Goal: Transaction & Acquisition: Purchase product/service

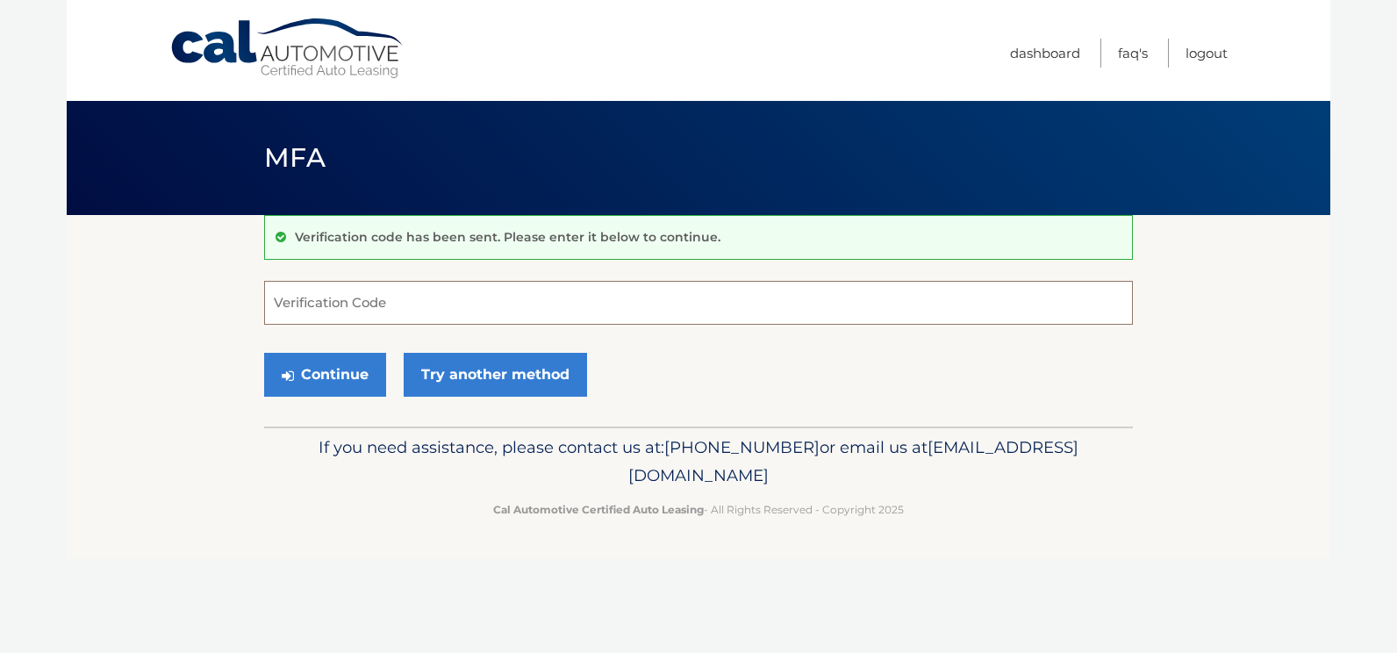
click at [272, 301] on input "Verification Code" at bounding box center [698, 303] width 869 height 44
type input "644277"
click at [318, 369] on button "Continue" at bounding box center [325, 375] width 122 height 44
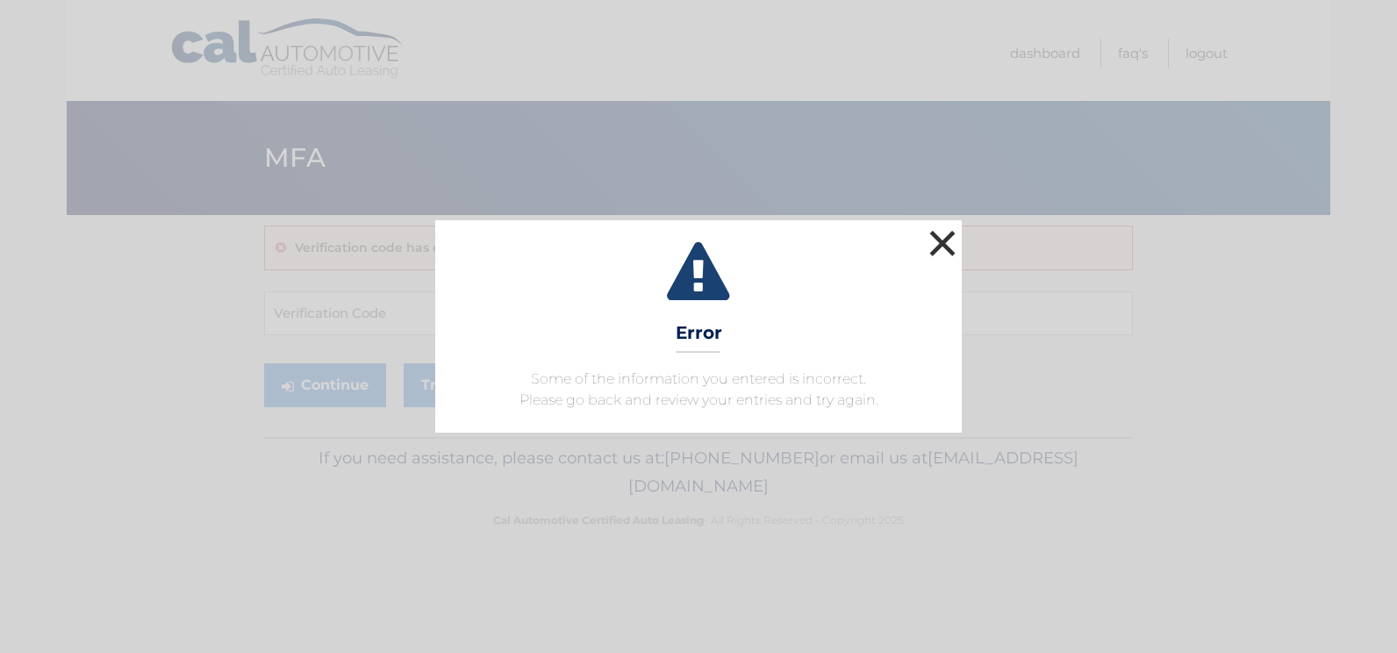
click at [942, 238] on button "×" at bounding box center [942, 242] width 35 height 35
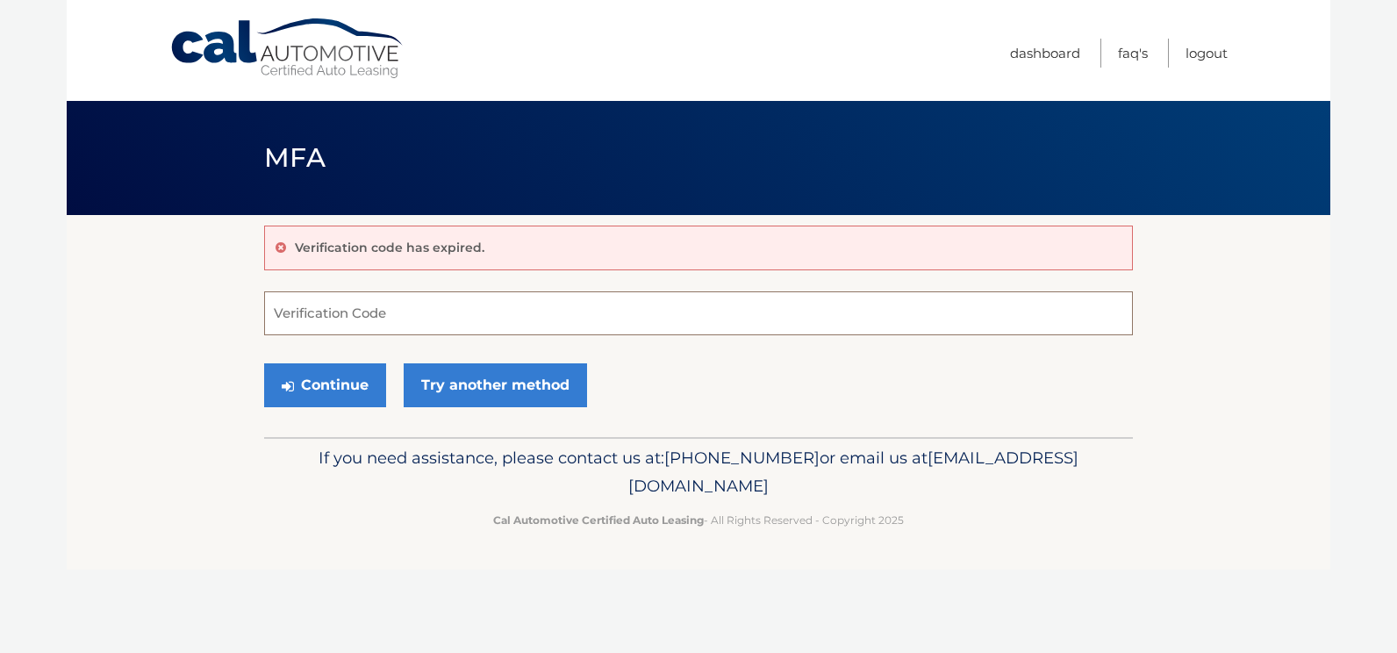
click at [281, 311] on input "Verification Code" at bounding box center [698, 313] width 869 height 44
click at [318, 376] on button "Continue" at bounding box center [325, 385] width 122 height 44
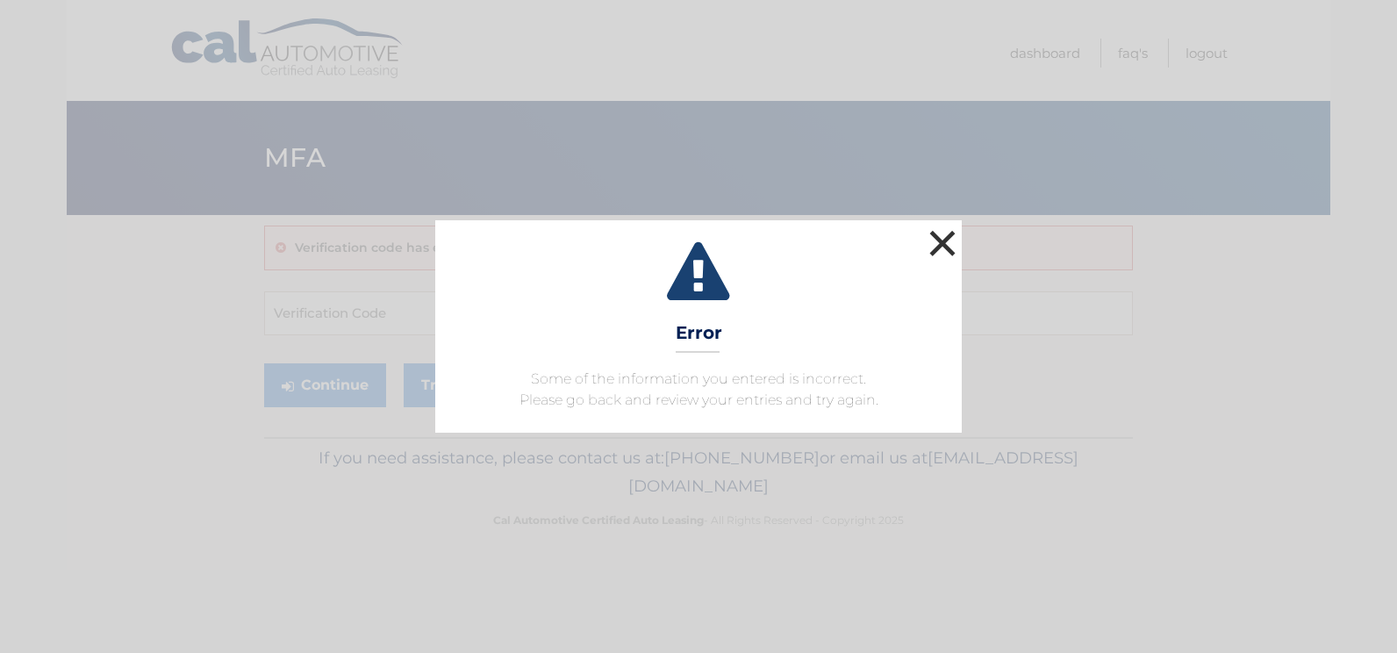
click at [936, 241] on button "×" at bounding box center [942, 242] width 35 height 35
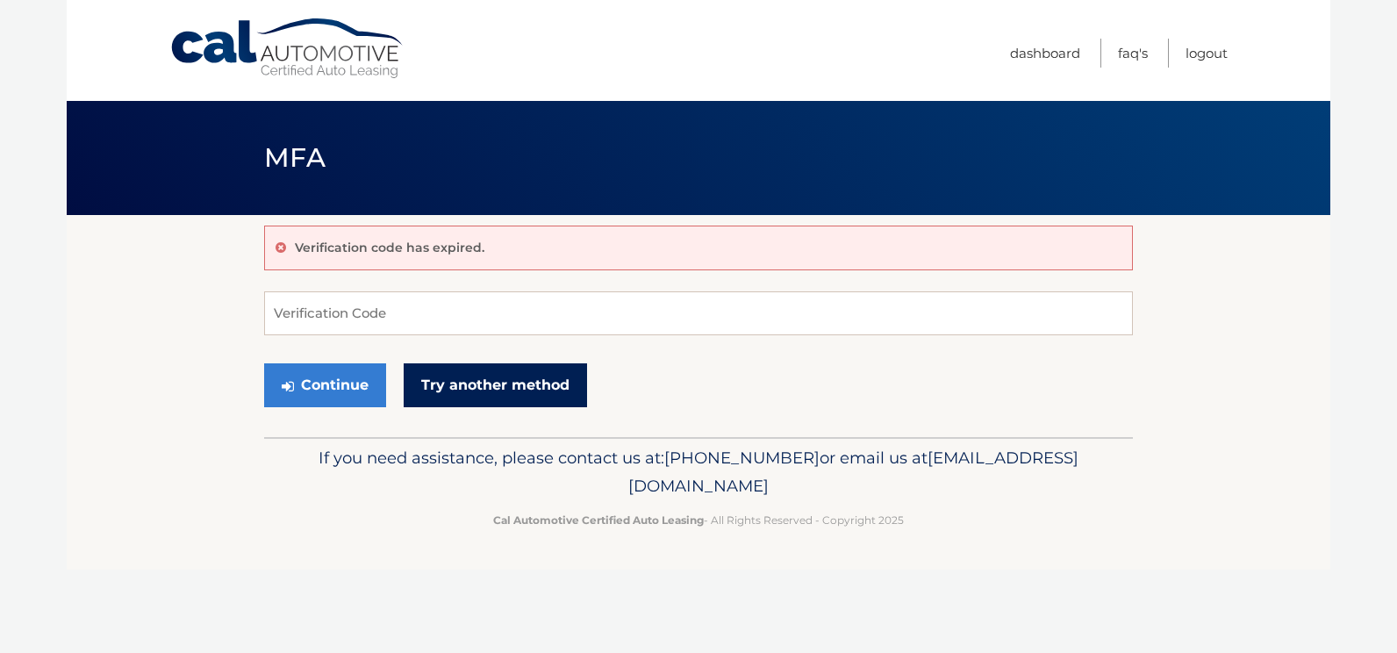
click at [480, 377] on link "Try another method" at bounding box center [495, 385] width 183 height 44
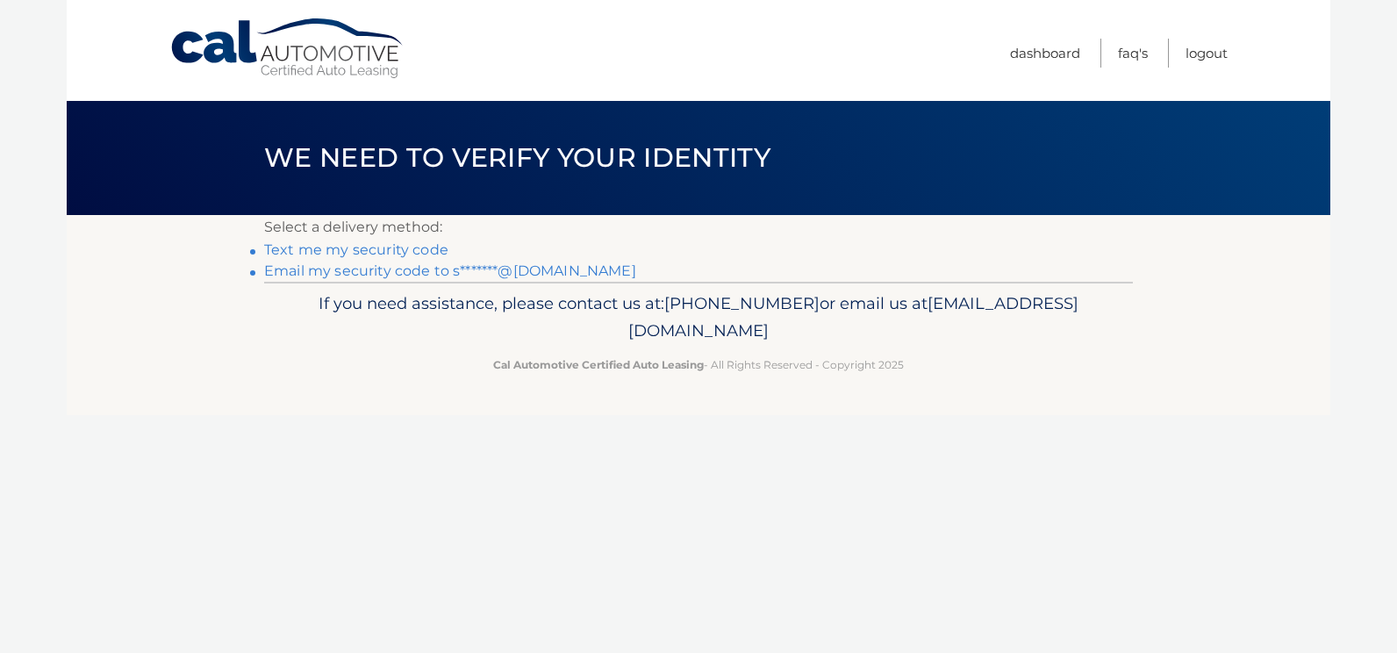
click at [340, 272] on link "Email my security code to s*******@[DOMAIN_NAME]" at bounding box center [450, 270] width 372 height 17
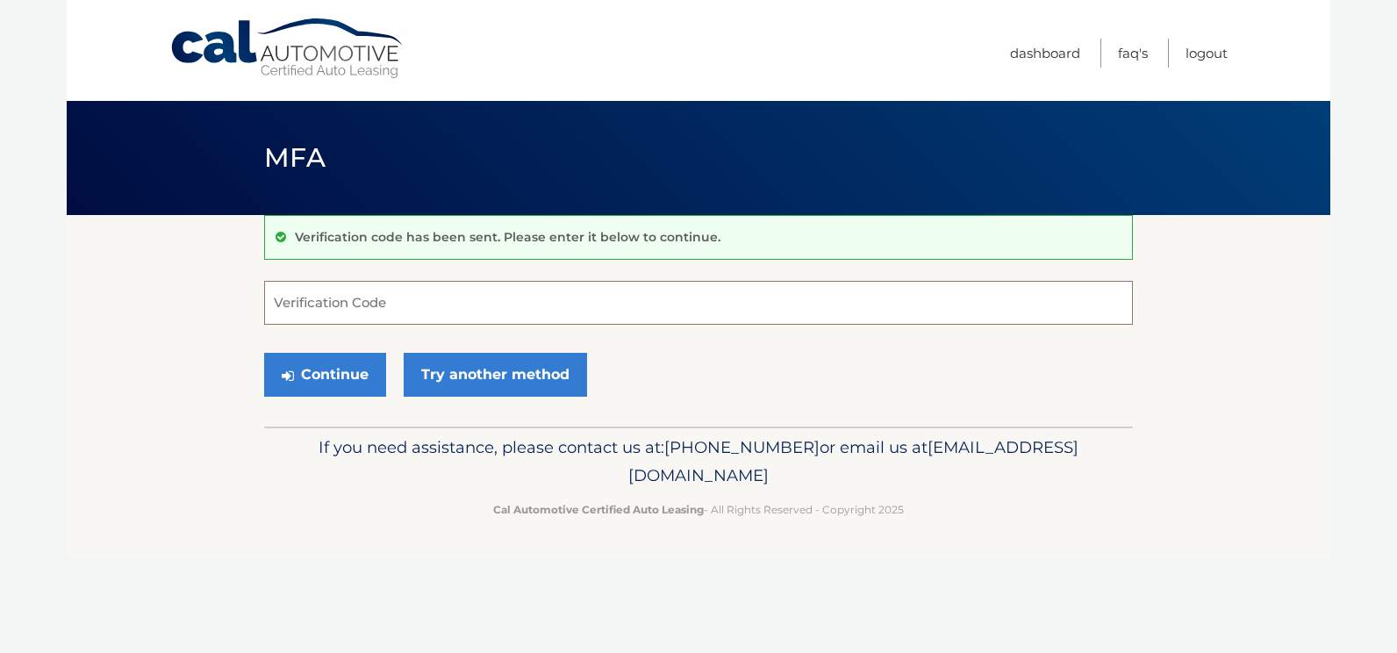
click at [273, 301] on input "Verification Code" at bounding box center [698, 303] width 869 height 44
type input "569449"
click at [319, 370] on button "Continue" at bounding box center [325, 375] width 122 height 44
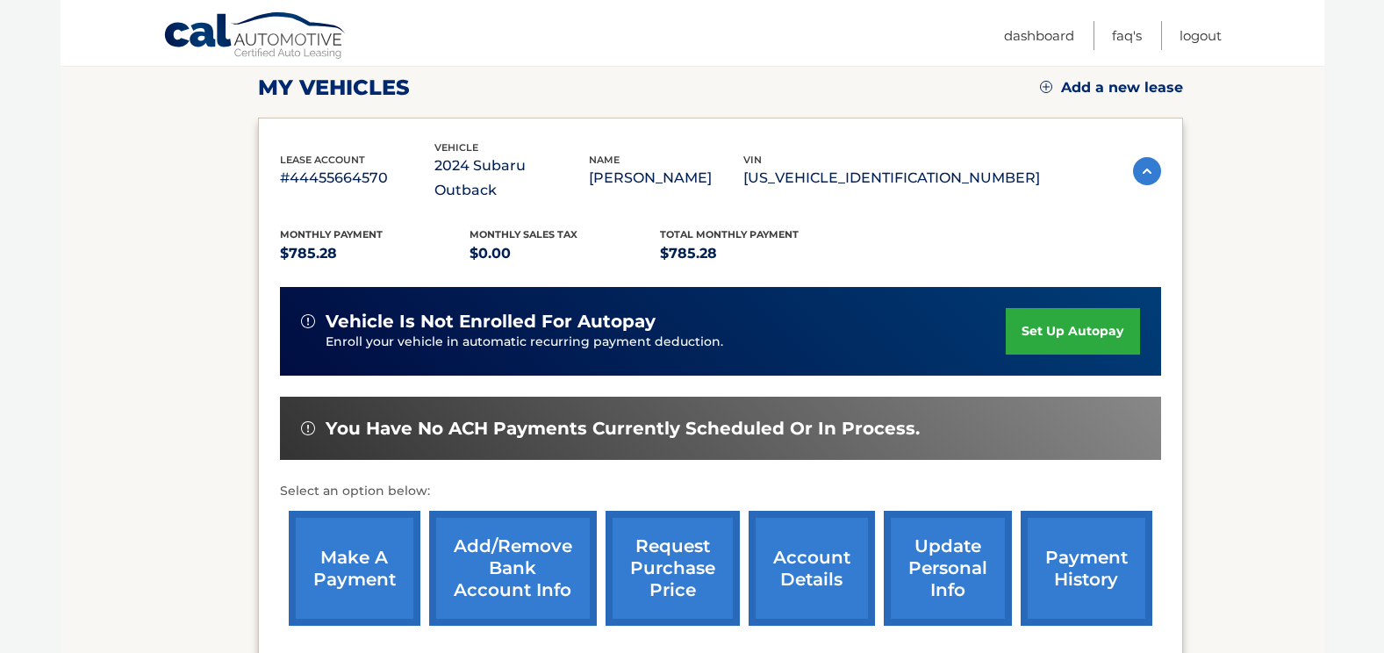
scroll to position [292, 0]
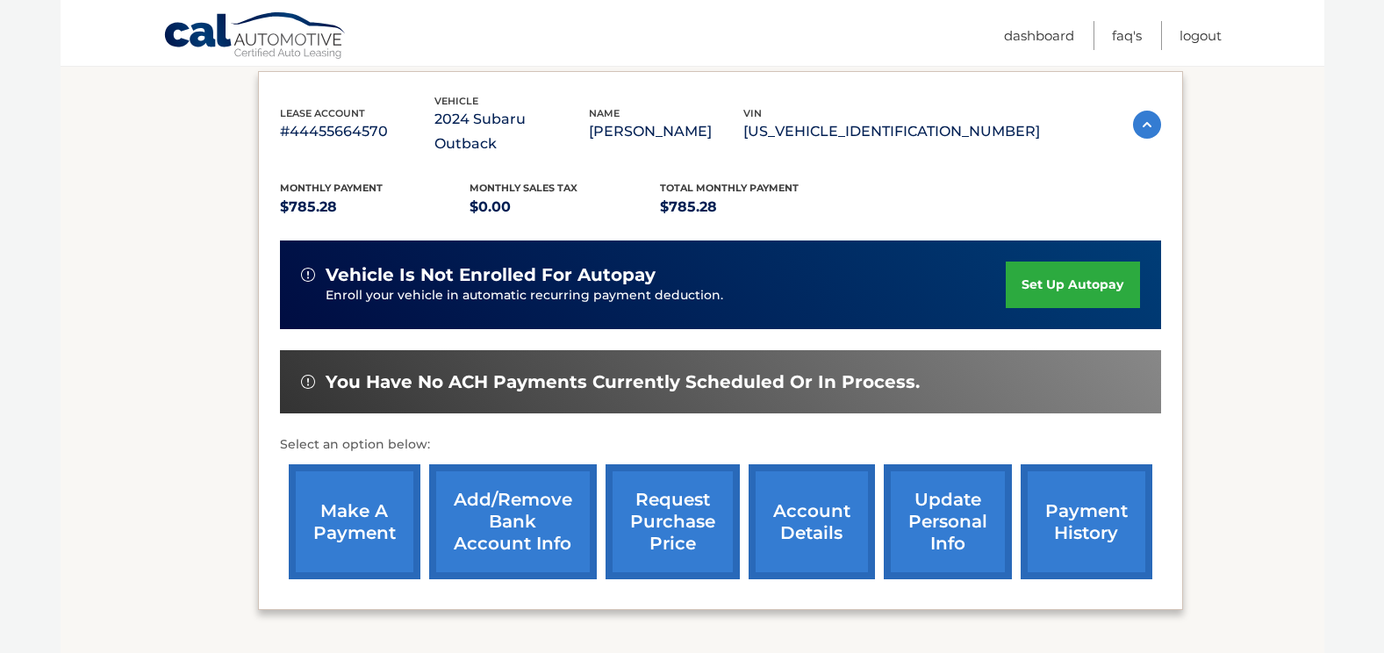
click at [346, 490] on link "make a payment" at bounding box center [355, 521] width 132 height 115
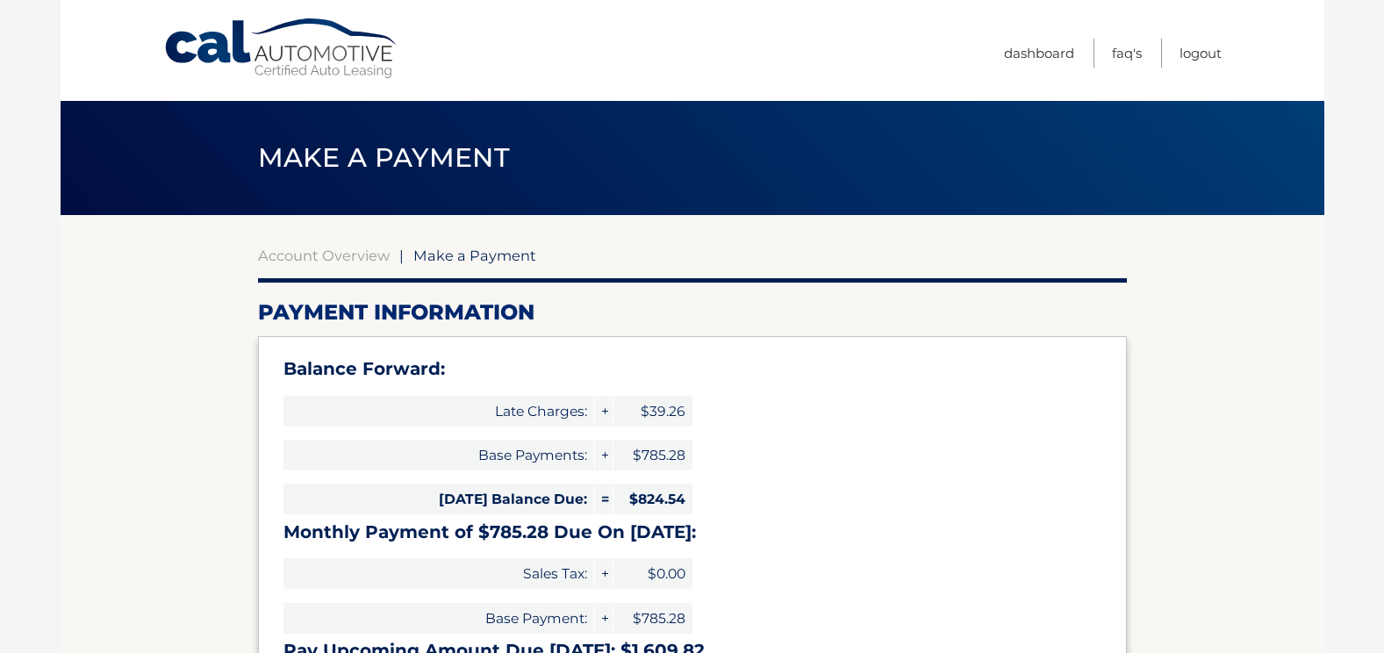
select select "ZGE1YzhkYTktZTAwNC00ZDlhLTgyNDAtMDUxNzNmNjExMDVk"
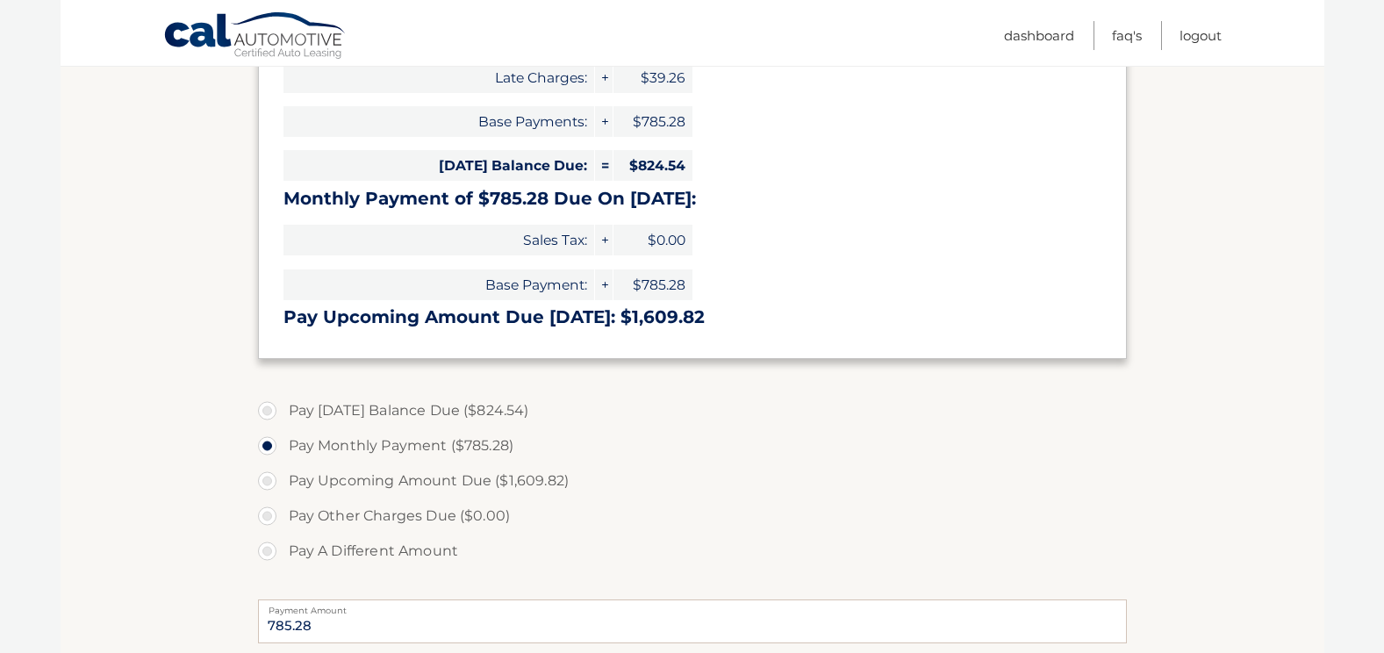
scroll to position [340, 0]
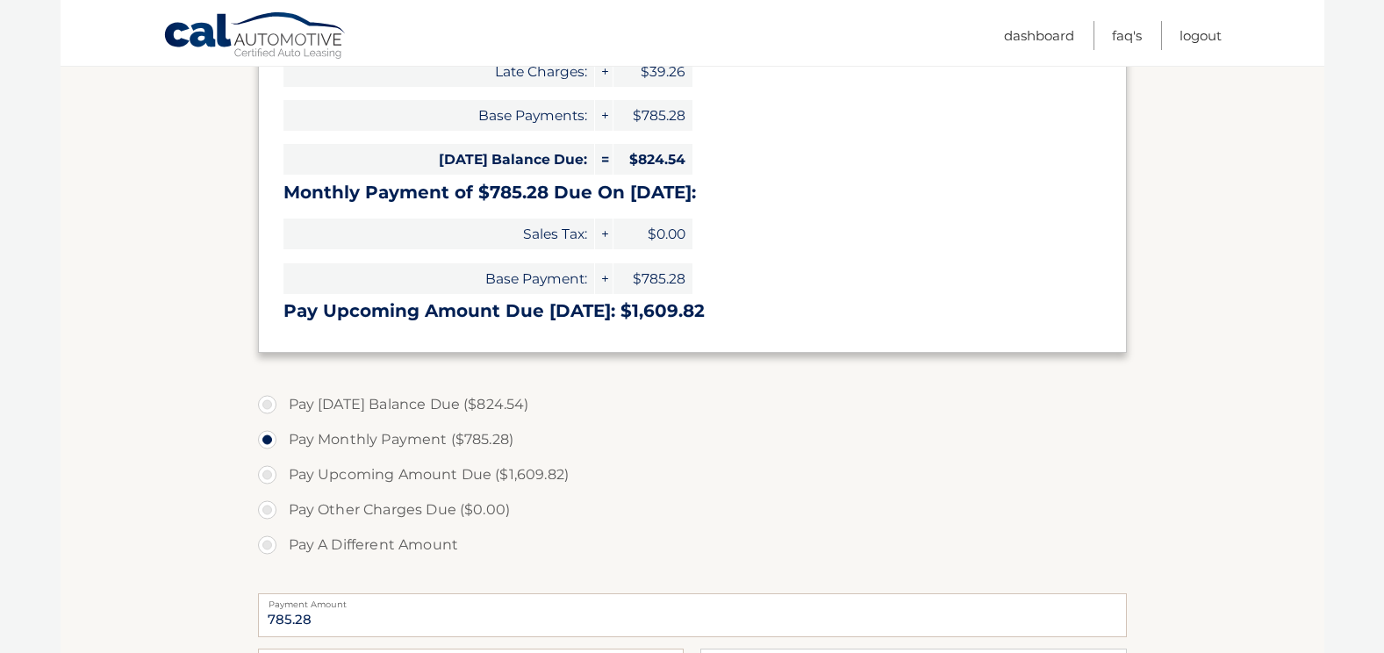
click at [228, 518] on section "Account Overview | Make a Payment Payment Information Balance Forward: Late Cha…" at bounding box center [692, 387] width 1263 height 1024
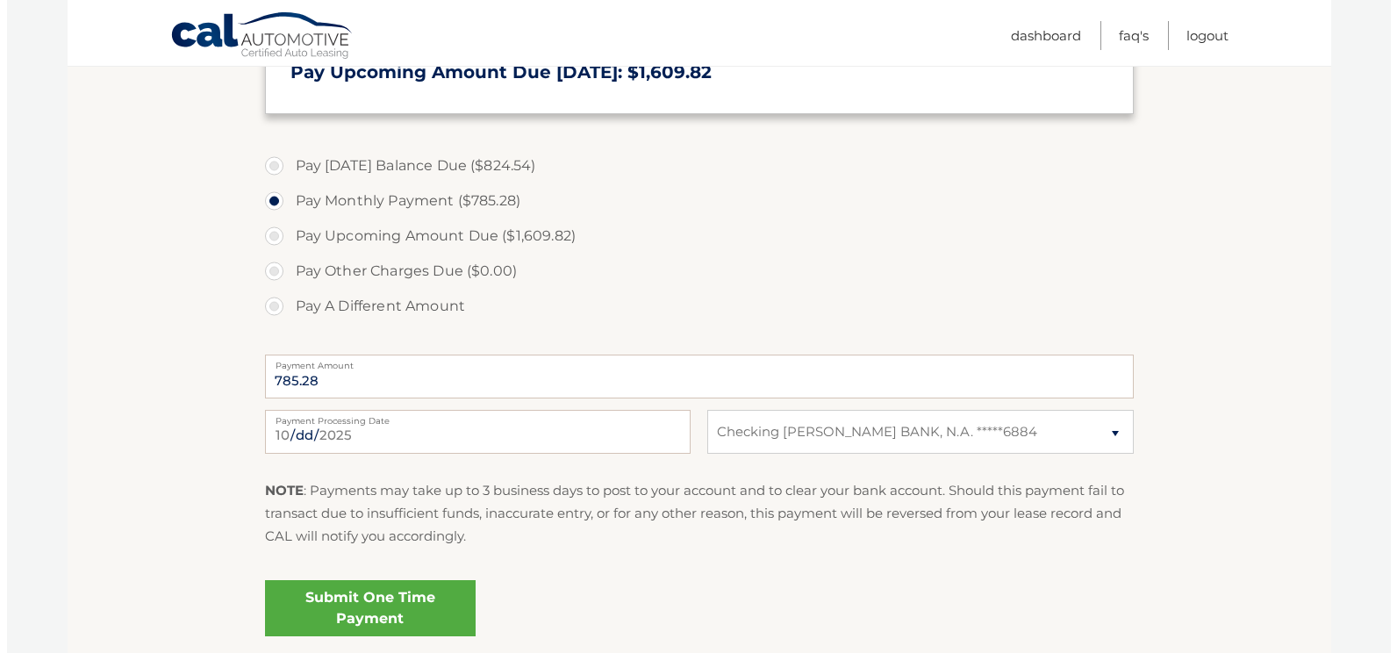
scroll to position [585, 0]
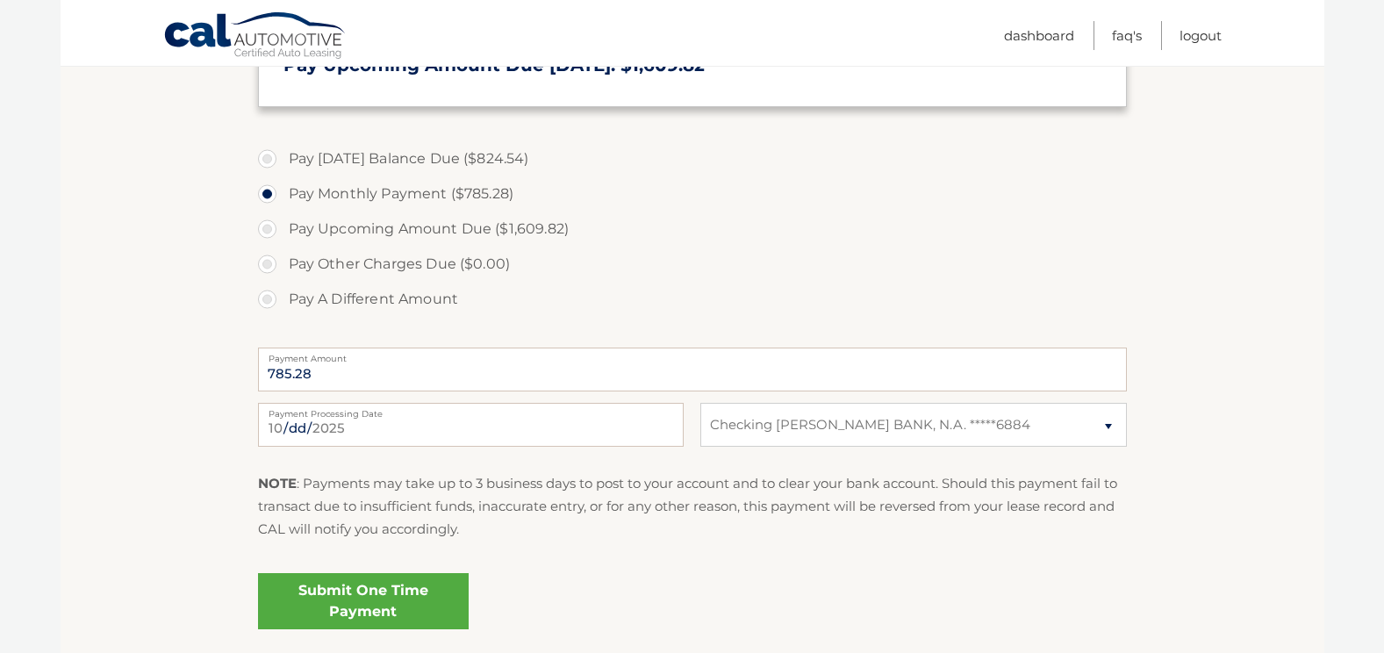
click at [356, 604] on link "Submit One Time Payment" at bounding box center [363, 601] width 211 height 56
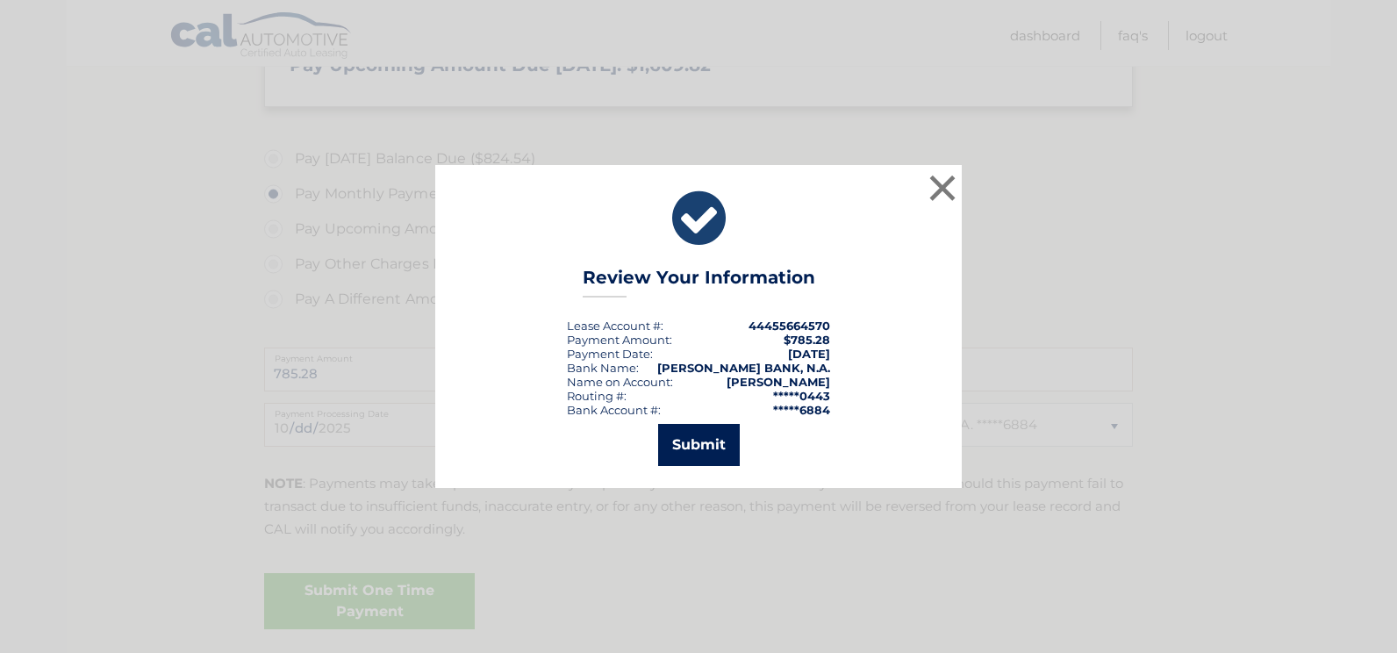
click at [693, 446] on button "Submit" at bounding box center [699, 445] width 82 height 42
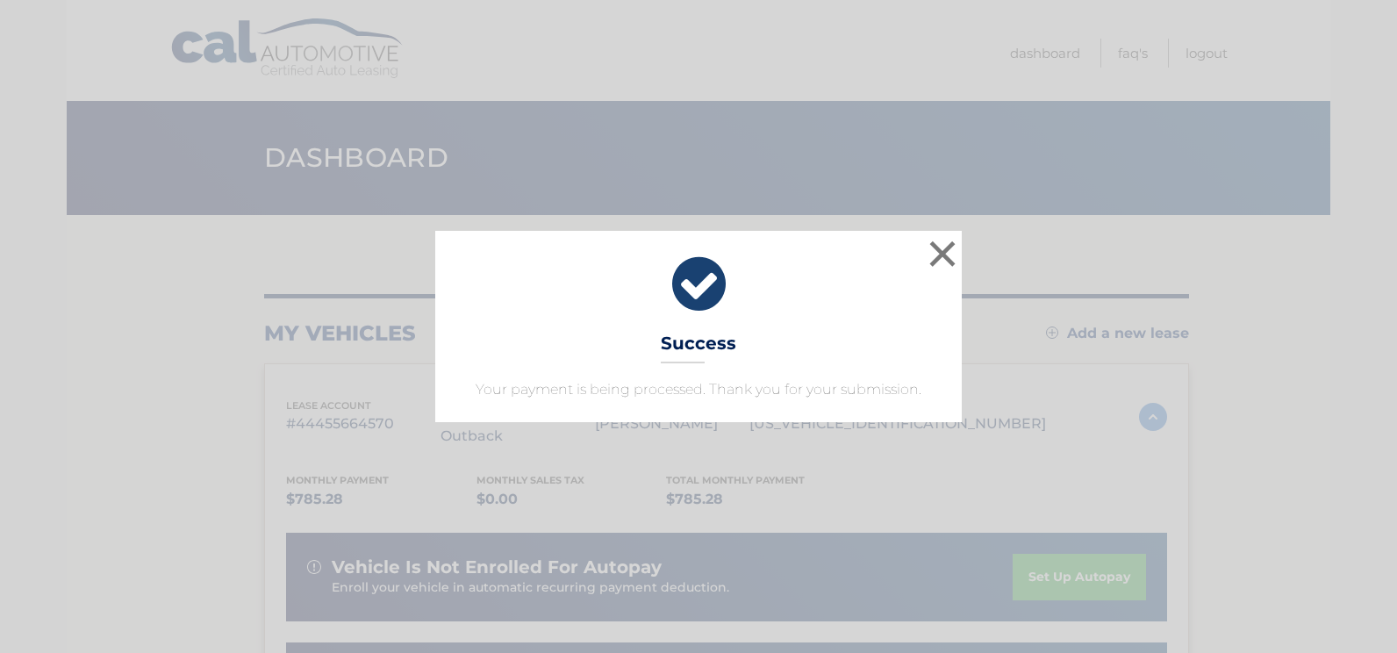
click at [6, 312] on div "× Success Your payment is being processed. Thank you for your submission. Loadi…" at bounding box center [698, 326] width 1397 height 653
